Goal: Communication & Community: Answer question/provide support

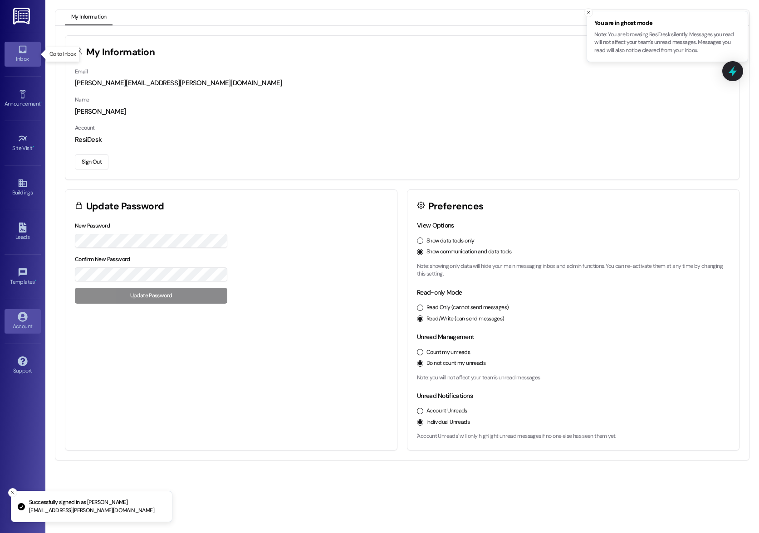
click at [32, 55] on div "Inbox" at bounding box center [22, 58] width 45 height 9
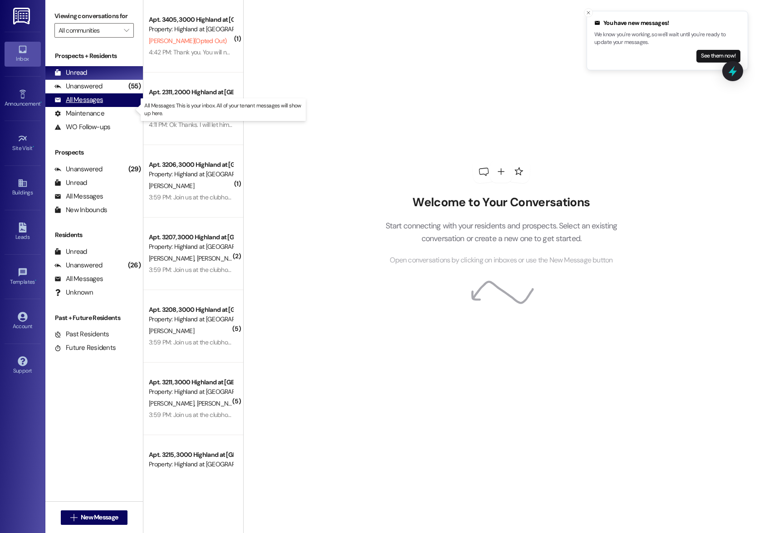
click at [75, 105] on div "All Messages" at bounding box center [78, 100] width 49 height 10
click at [77, 105] on div "All Messages" at bounding box center [78, 100] width 49 height 10
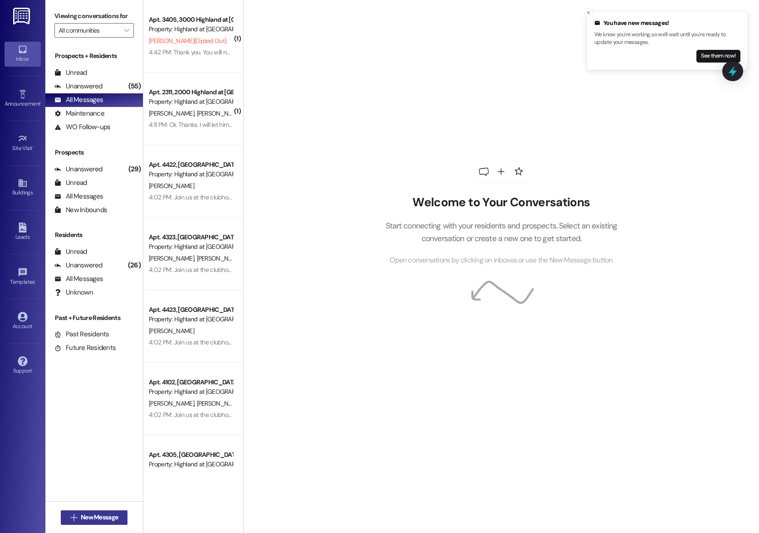
click at [100, 521] on span "New Message" at bounding box center [99, 518] width 37 height 10
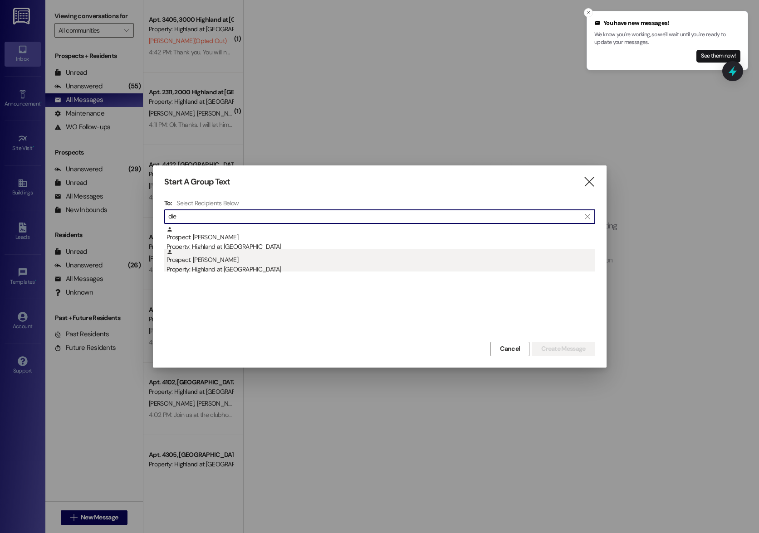
type input "die"
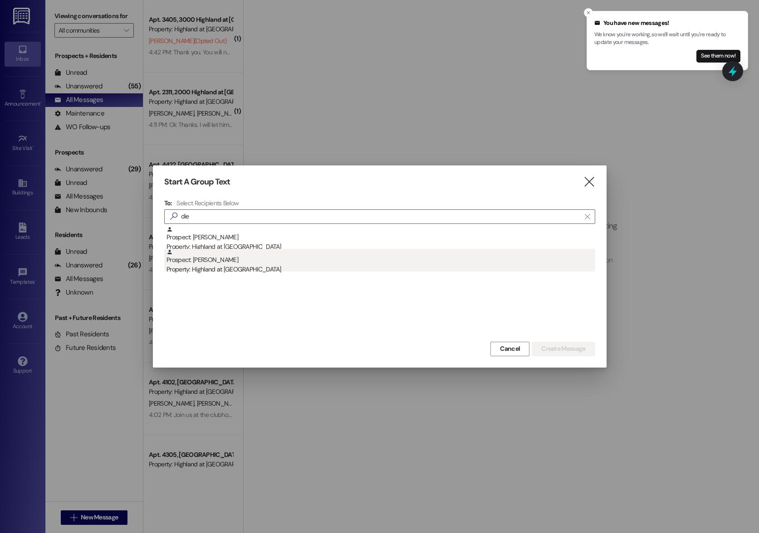
click at [180, 263] on div "Prospect: [PERSON_NAME] Property: Highland at [GEOGRAPHIC_DATA]" at bounding box center [380, 262] width 428 height 26
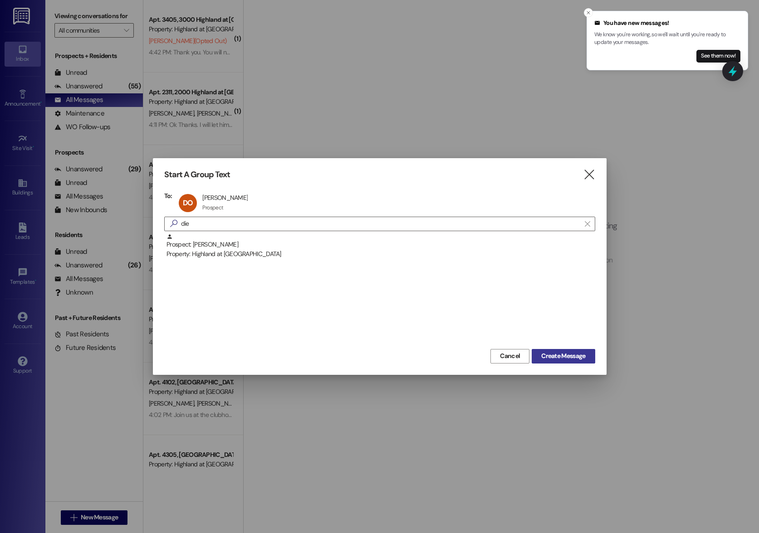
click at [555, 355] on span "Create Message" at bounding box center [563, 356] width 44 height 10
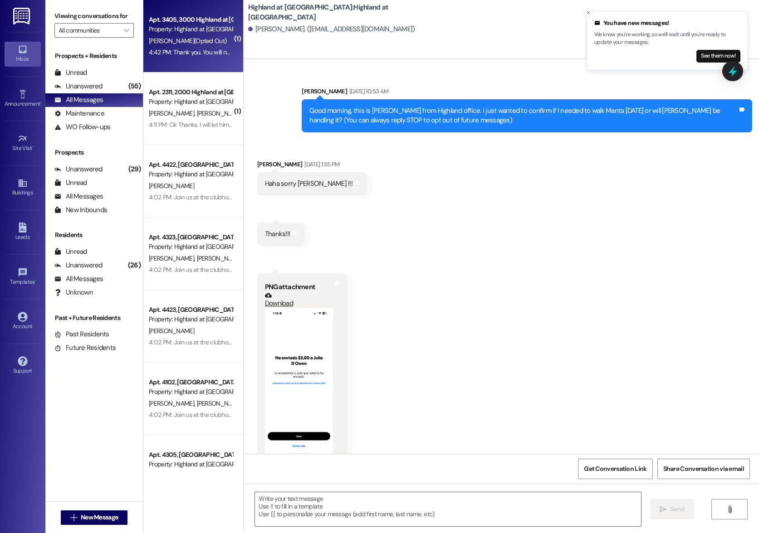
scroll to position [370, 0]
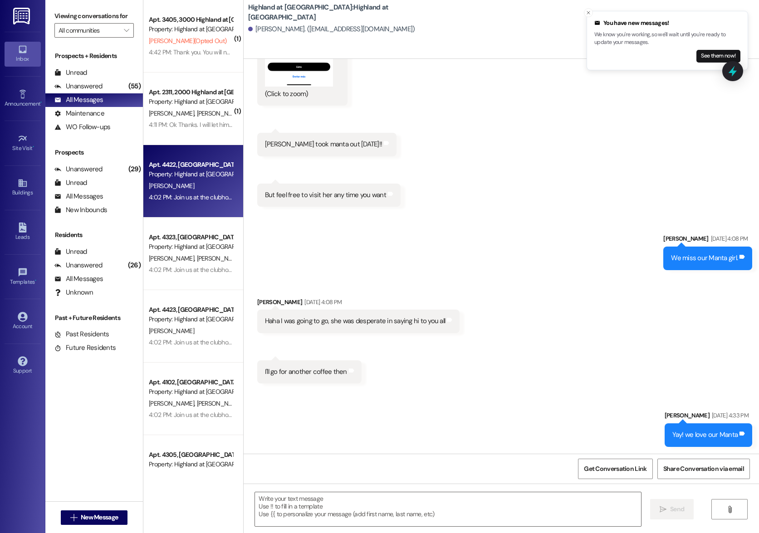
click at [176, 191] on div "[PERSON_NAME]" at bounding box center [191, 185] width 86 height 11
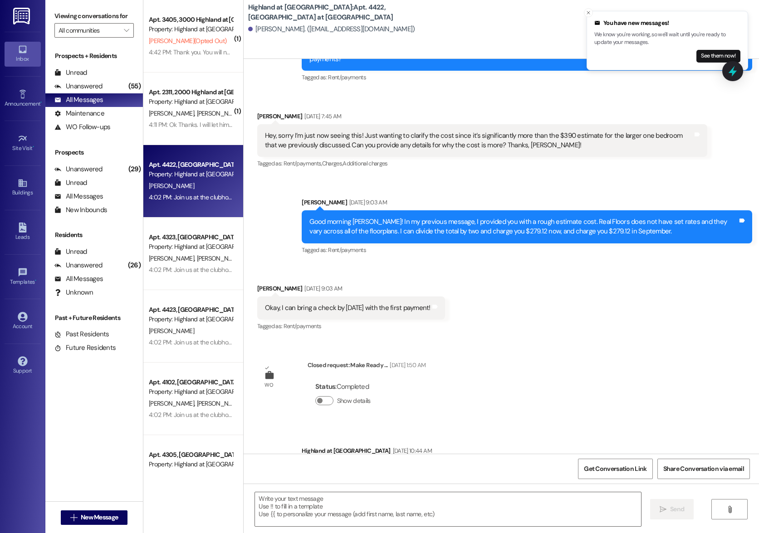
scroll to position [2257, 0]
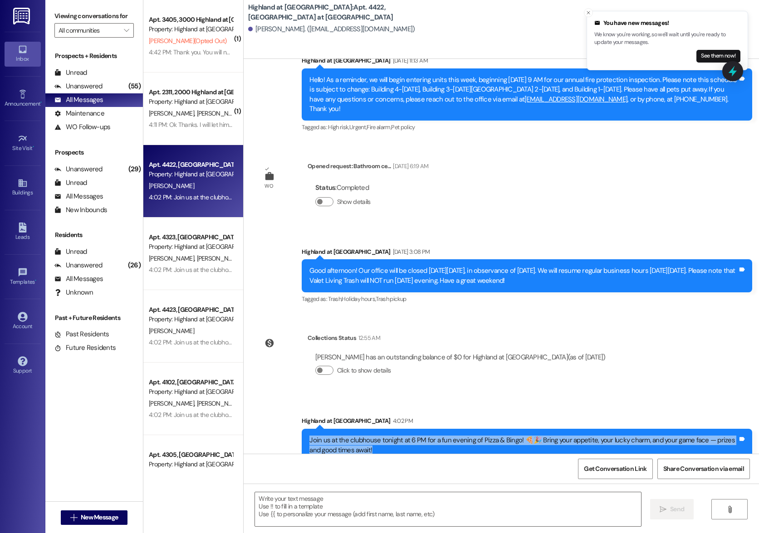
drag, startPoint x: 359, startPoint y: 424, endPoint x: 293, endPoint y: 410, distance: 67.1
click at [295, 410] on div "Announcement, sent via SMS Highland at [GEOGRAPHIC_DATA] 4:02 PM Join us at the…" at bounding box center [527, 445] width 464 height 73
copy div "Join us at the clubhouse tonight at 6 PM for a fun evening of Pizza & Bingo! 🍕🎉…"
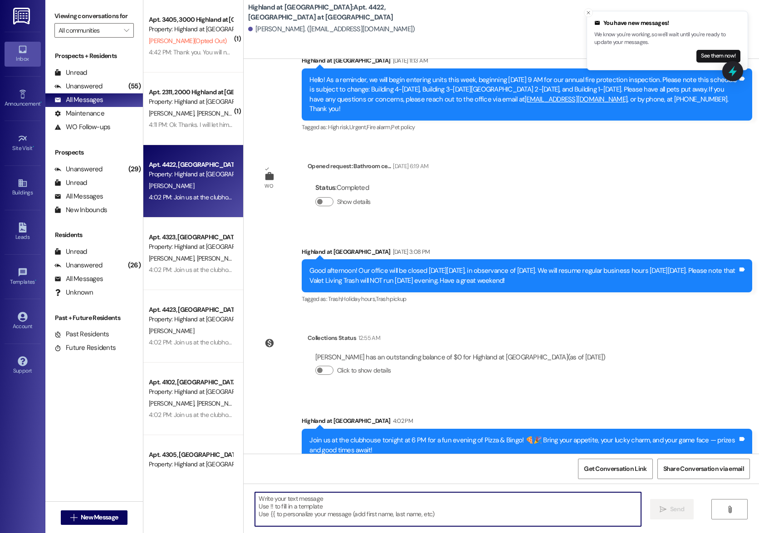
click at [276, 501] on textarea at bounding box center [447, 509] width 385 height 34
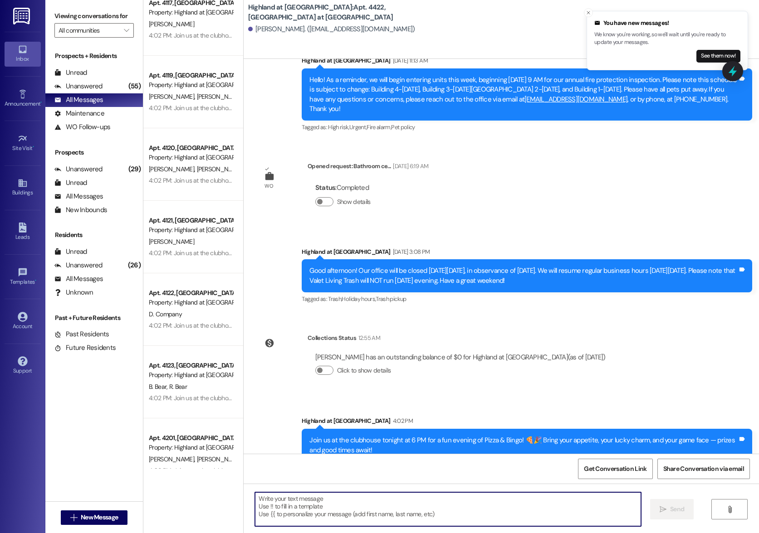
scroll to position [852, 0]
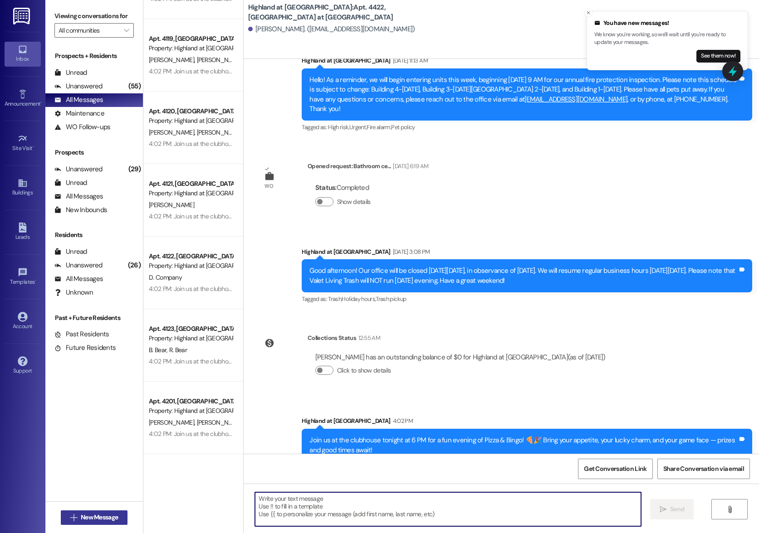
click at [95, 518] on span "New Message" at bounding box center [99, 518] width 37 height 10
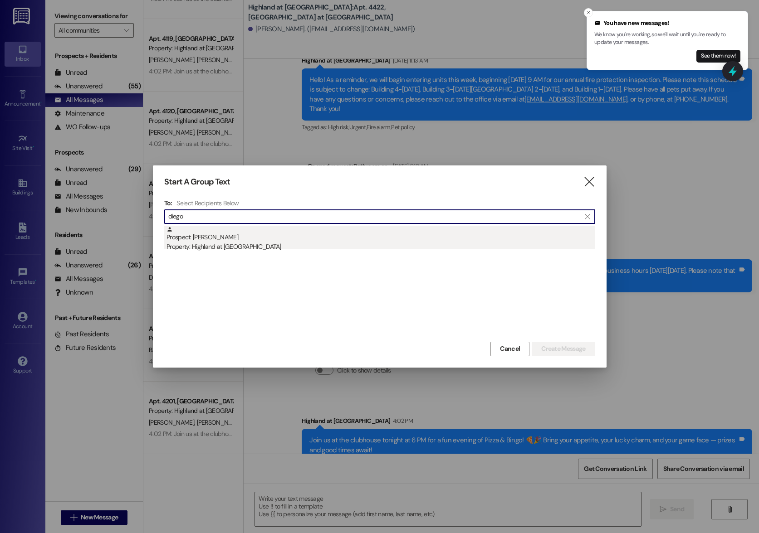
type input "diego"
click at [207, 238] on div "Prospect: [PERSON_NAME] Property: Highland at [GEOGRAPHIC_DATA]" at bounding box center [380, 239] width 428 height 26
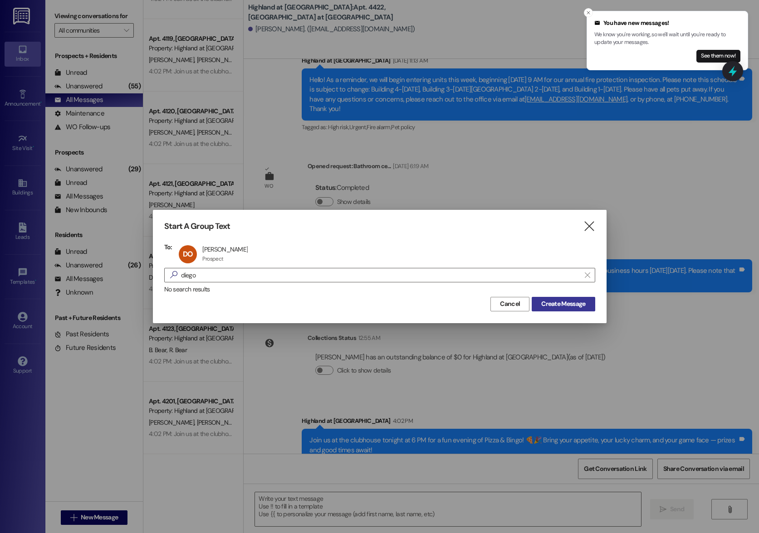
click at [574, 305] on span "Create Message" at bounding box center [563, 304] width 44 height 10
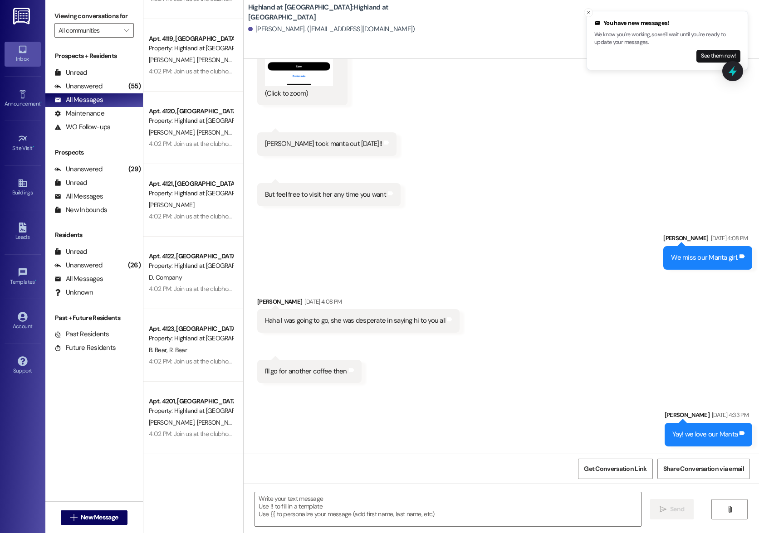
scroll to position [370, 0]
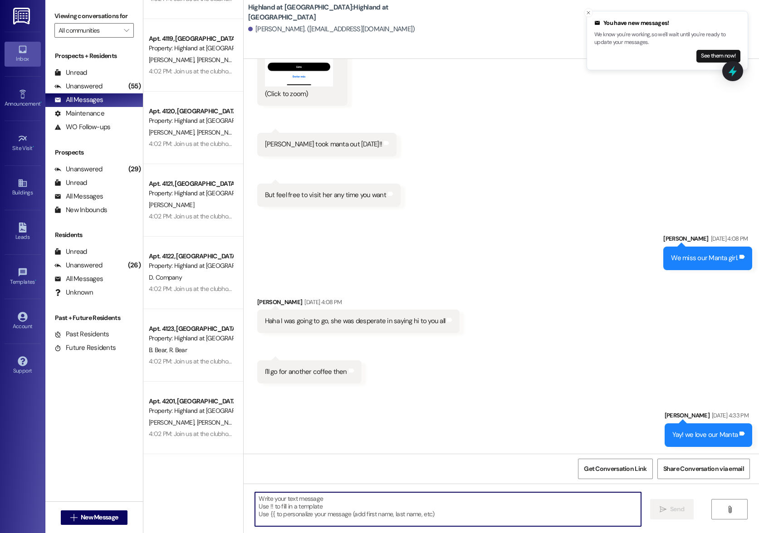
click at [308, 506] on textarea at bounding box center [447, 509] width 385 height 34
paste textarea "Join us at the clubhouse tonight at 6 PM for a fun evening of Pizza & Bingo! 🍕🎉…"
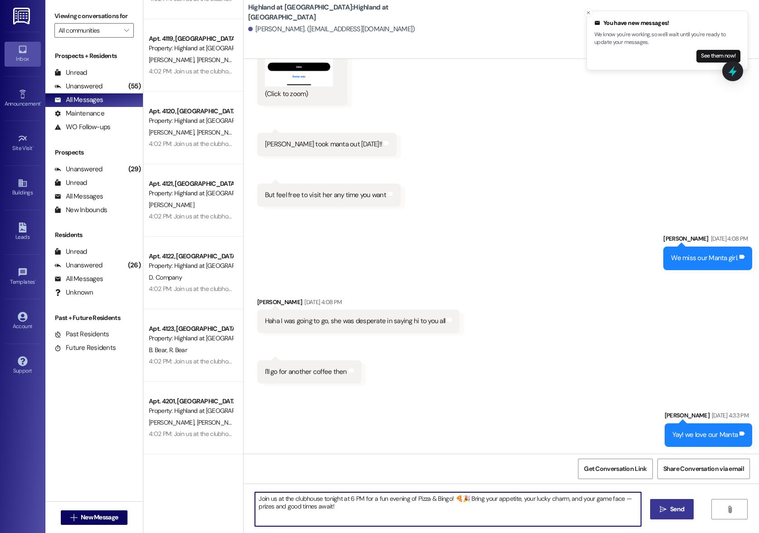
type textarea "Join us at the clubhouse tonight at 6 PM for a fun evening of Pizza & Bingo! 🍕🎉…"
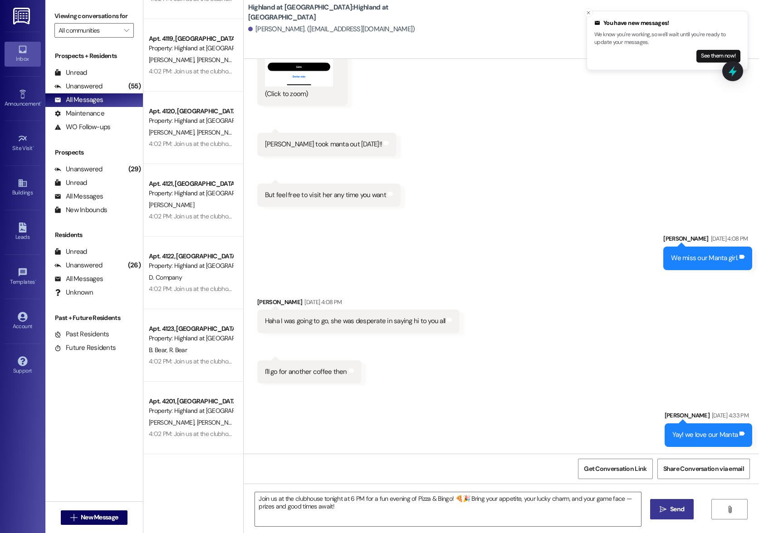
click at [675, 513] on span "Send" at bounding box center [677, 510] width 14 height 10
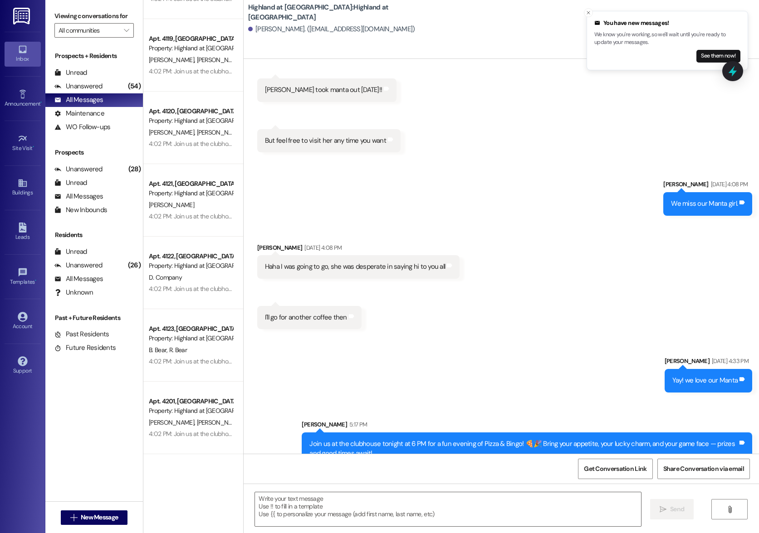
scroll to position [443, 0]
